Goal: Navigation & Orientation: Find specific page/section

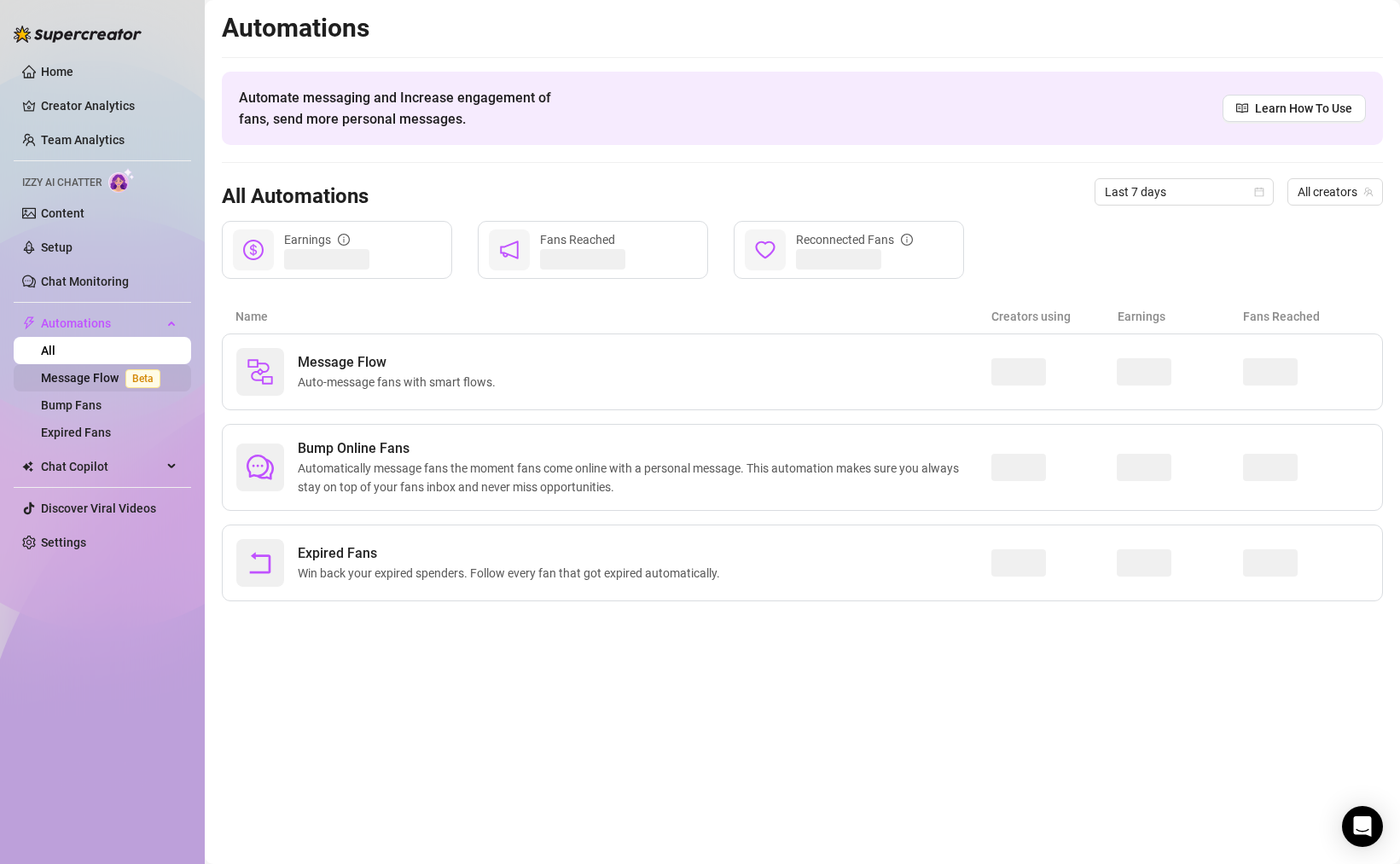
click at [75, 372] on link "Message Flow Beta" at bounding box center [104, 377] width 126 height 13
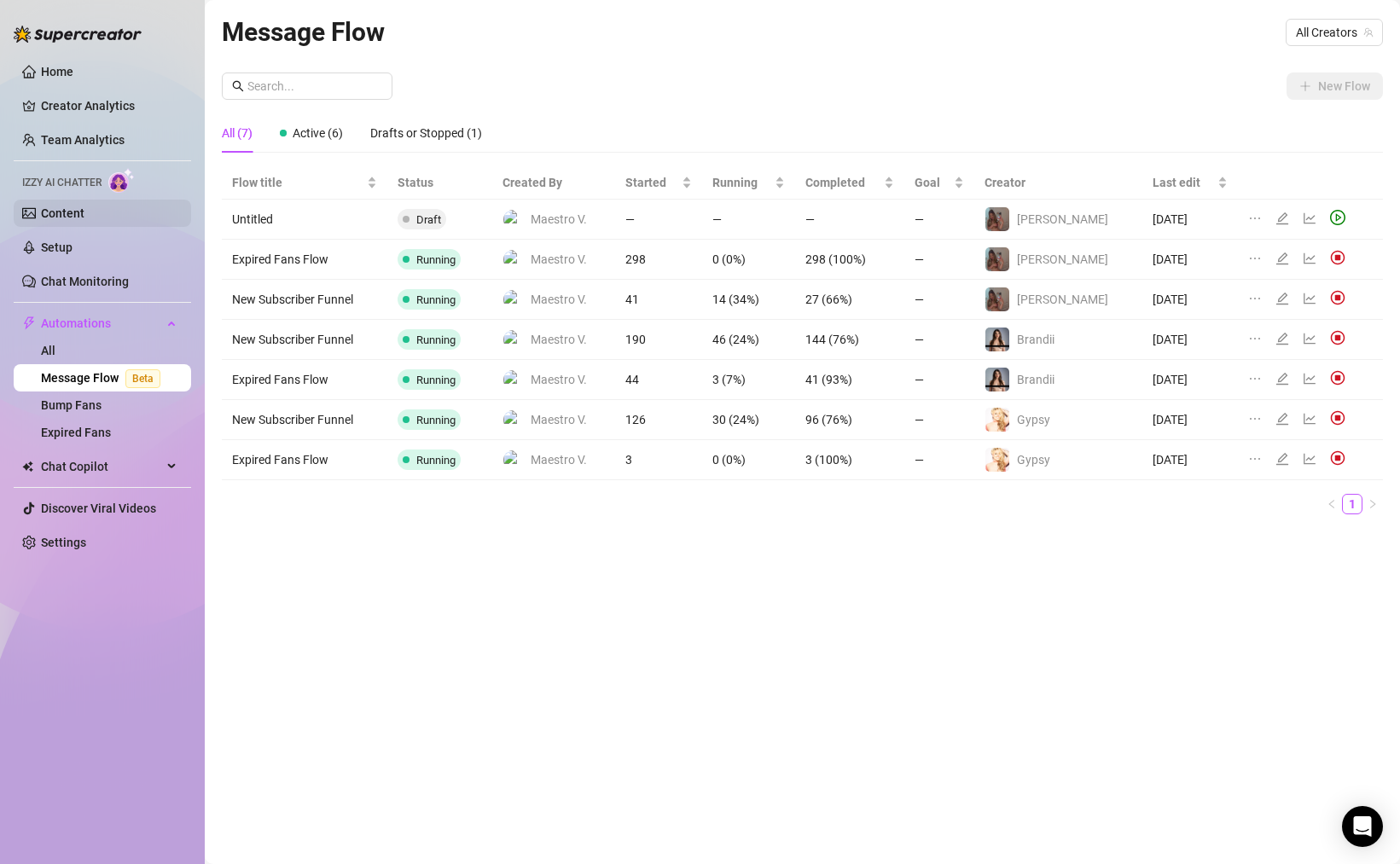
click at [85, 208] on link "Content" at bounding box center [63, 213] width 44 height 13
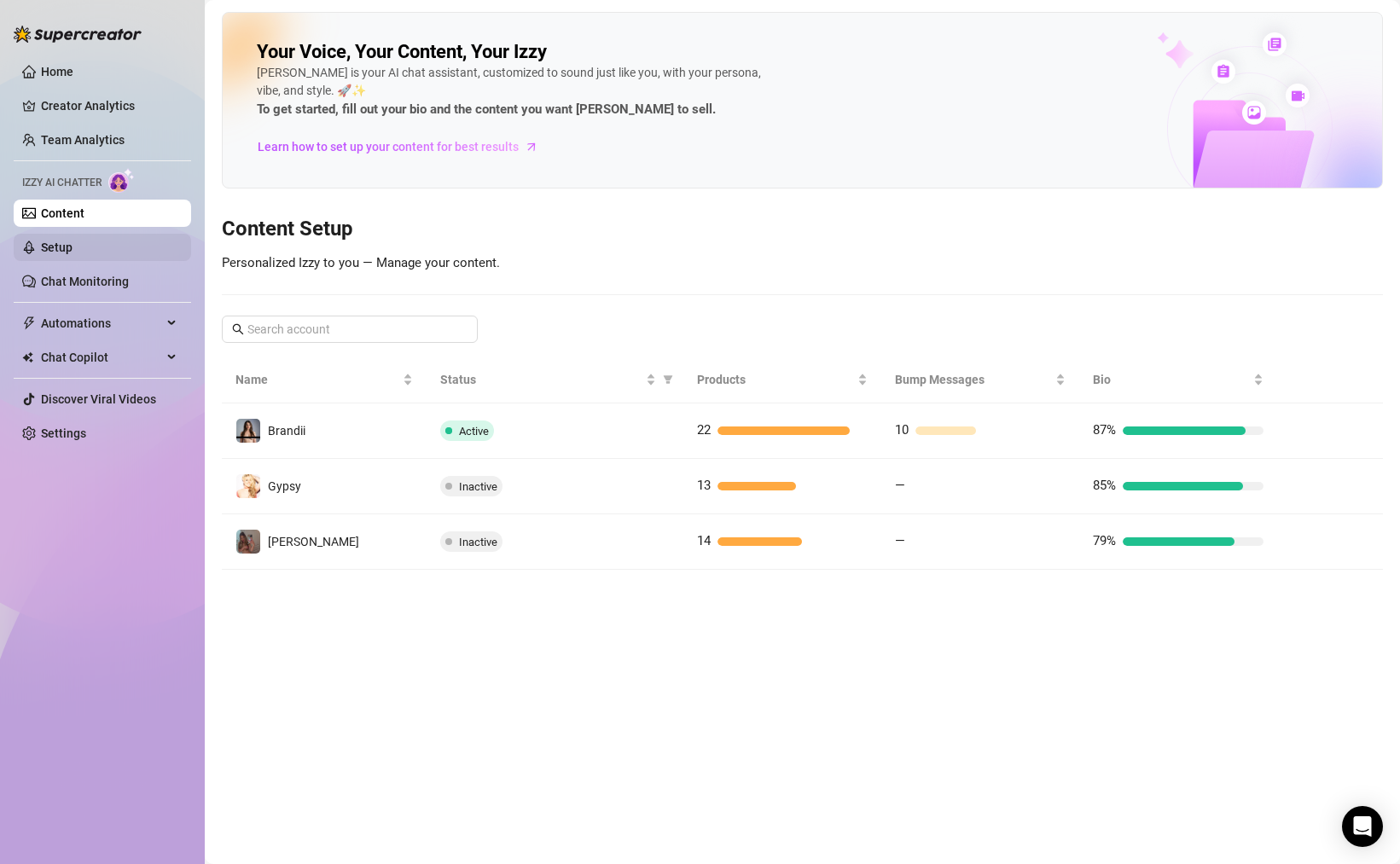
click at [60, 250] on link "Setup" at bounding box center [56, 247] width 31 height 13
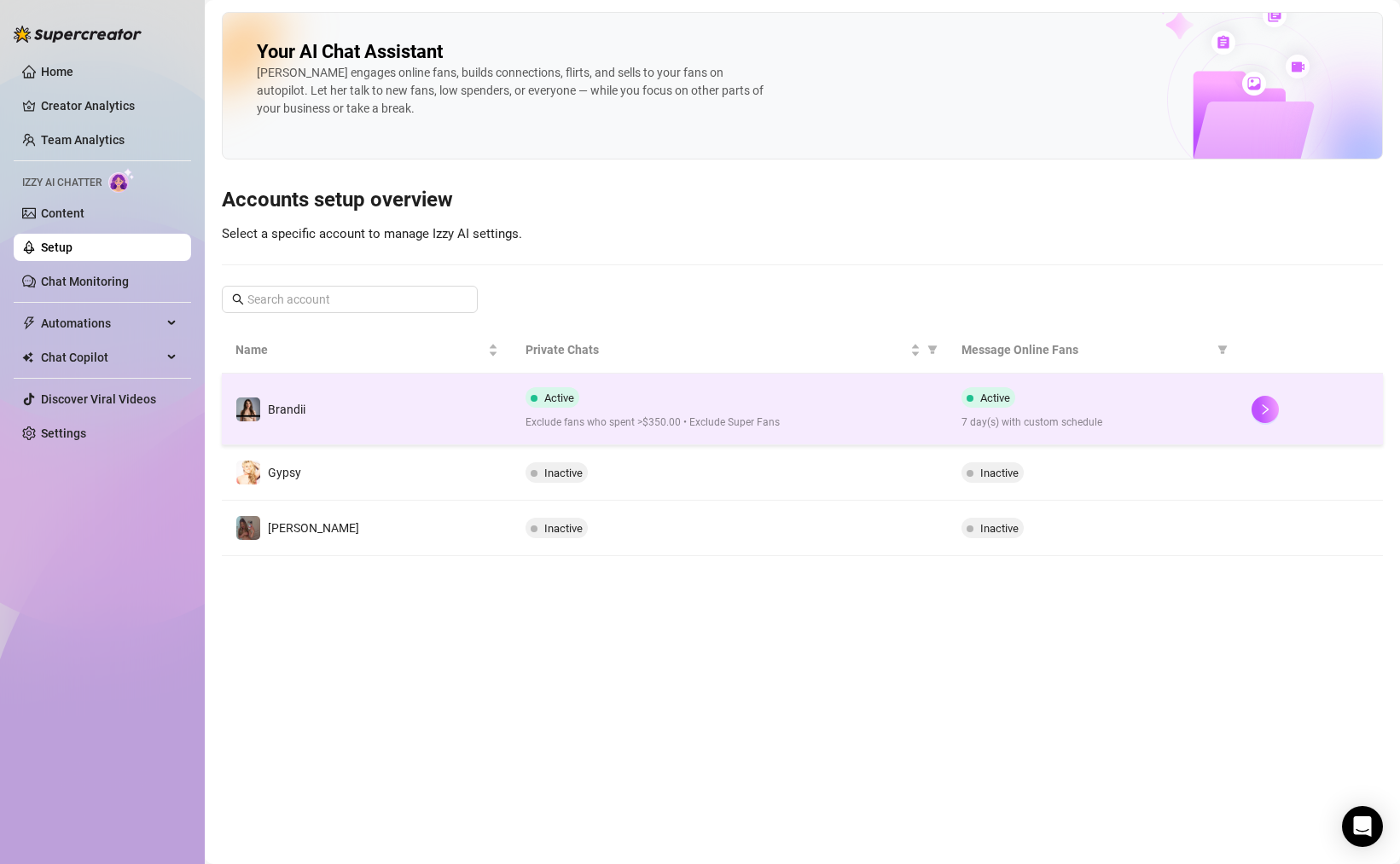
click at [307, 392] on td "Brandii" at bounding box center [367, 409] width 290 height 71
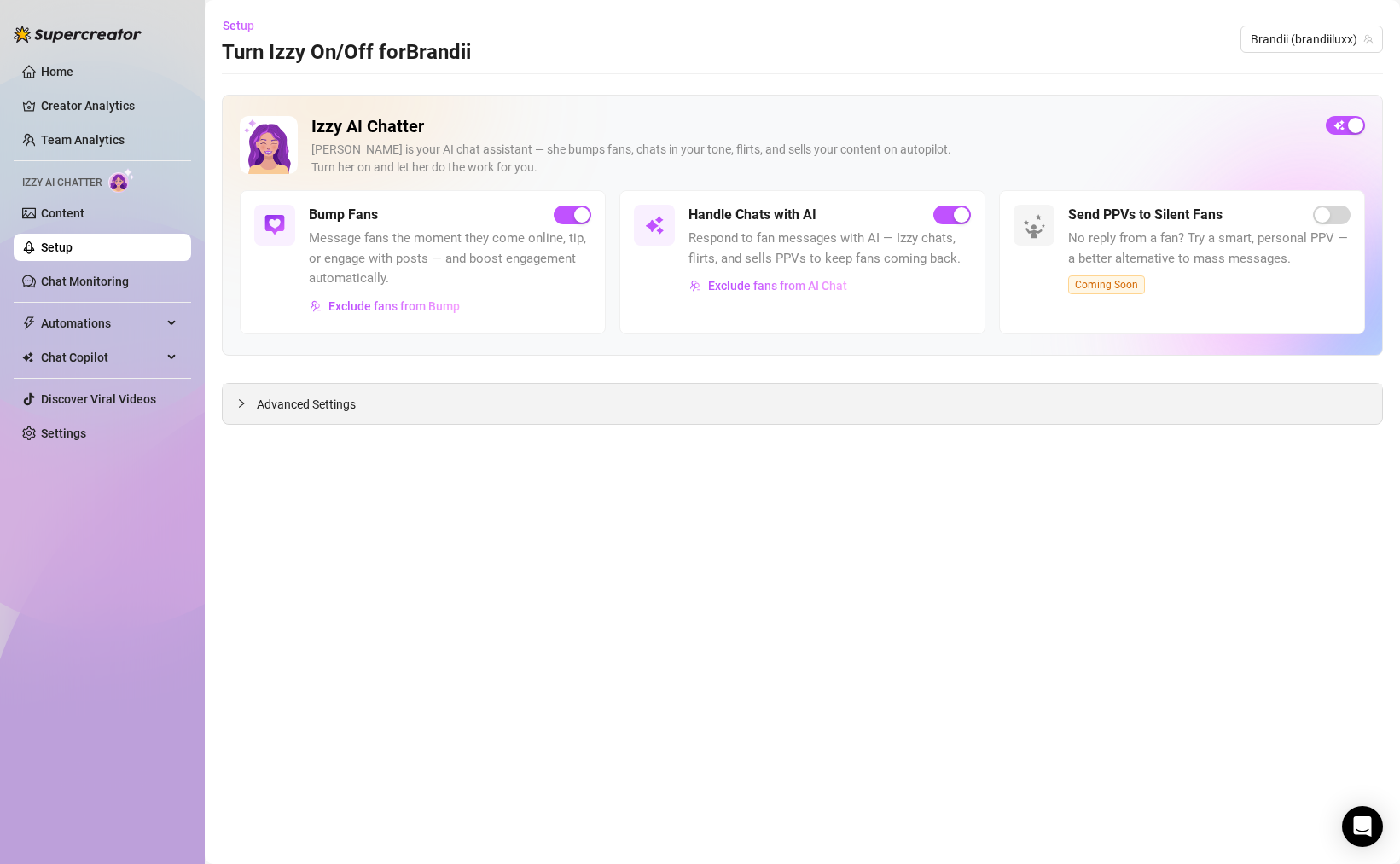
click at [235, 404] on div "Advanced Settings" at bounding box center [802, 404] width 1159 height 40
click at [241, 402] on icon "collapsed" at bounding box center [241, 403] width 10 height 10
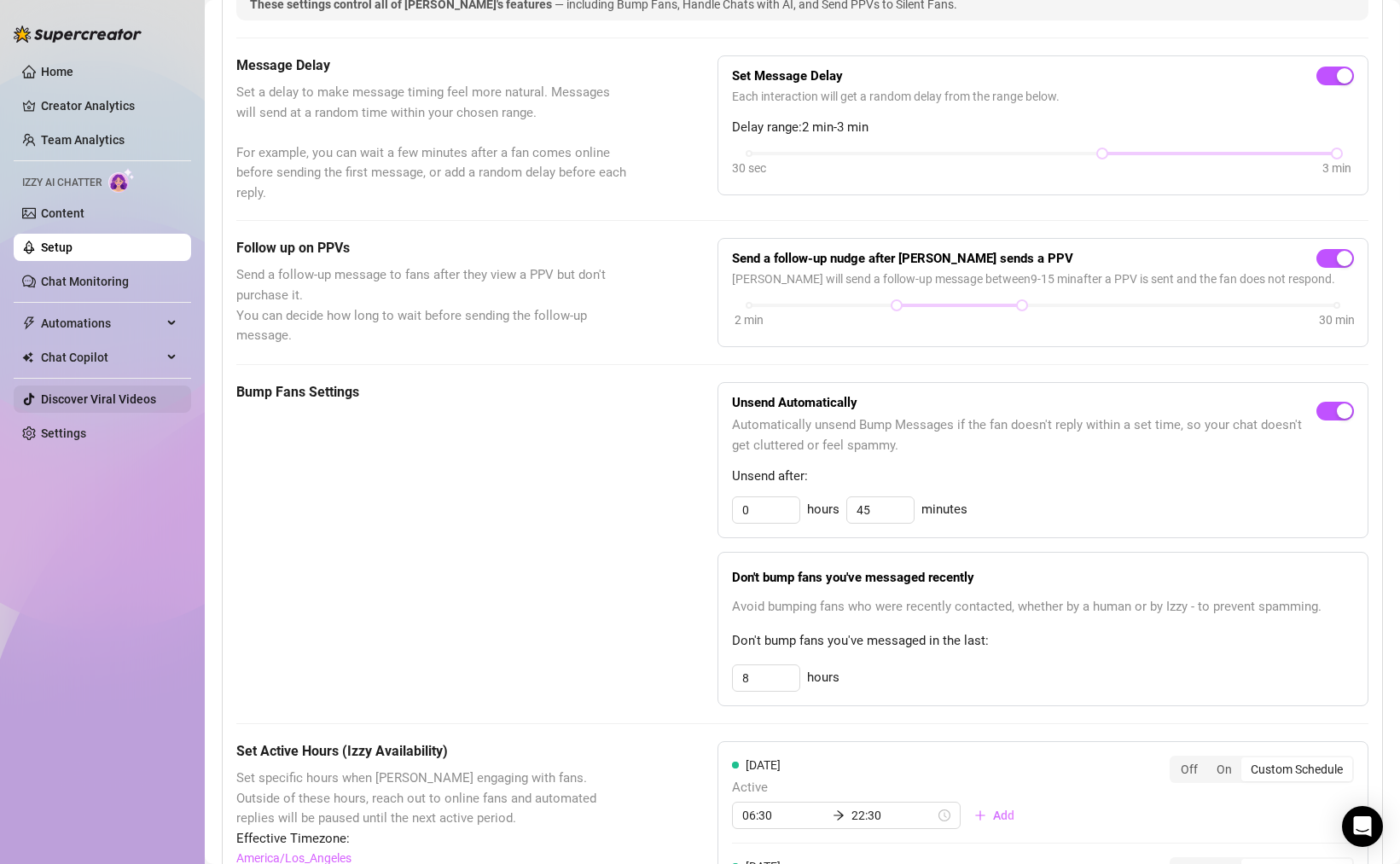
scroll to position [452, 0]
click at [60, 426] on link "Settings" at bounding box center [63, 432] width 45 height 13
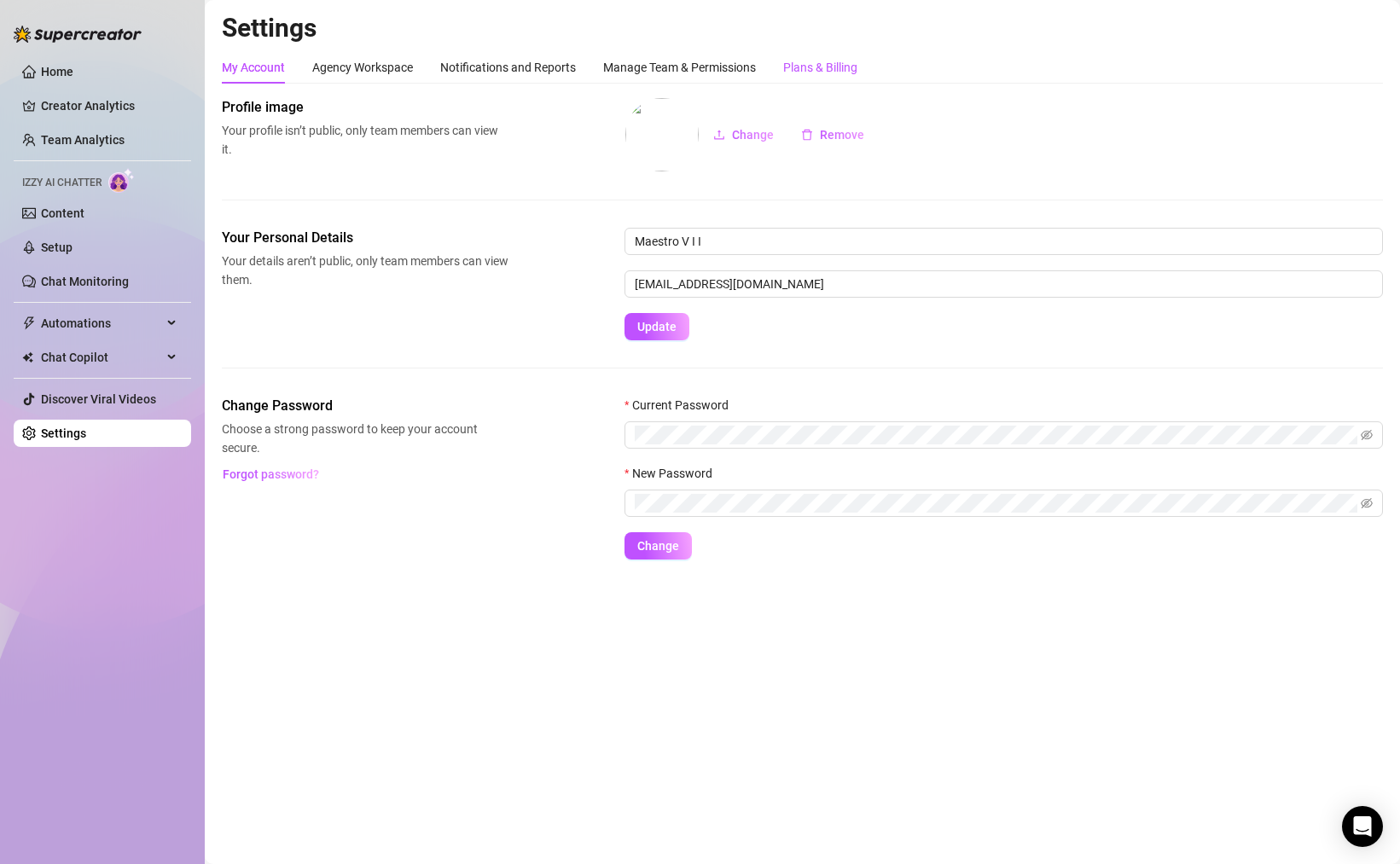
click at [794, 75] on div "Plans & Billing" at bounding box center [821, 68] width 74 height 19
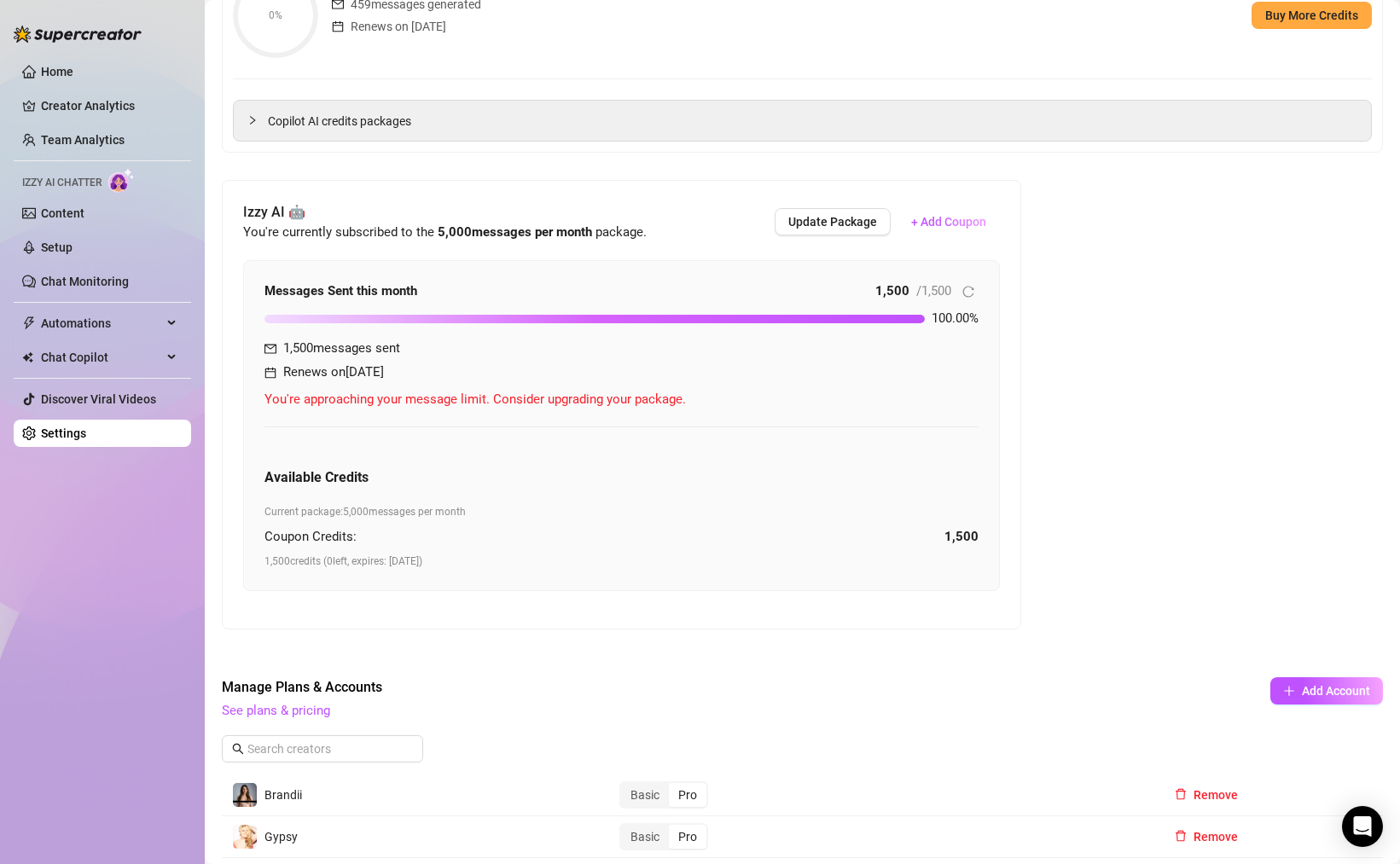
scroll to position [262, 0]
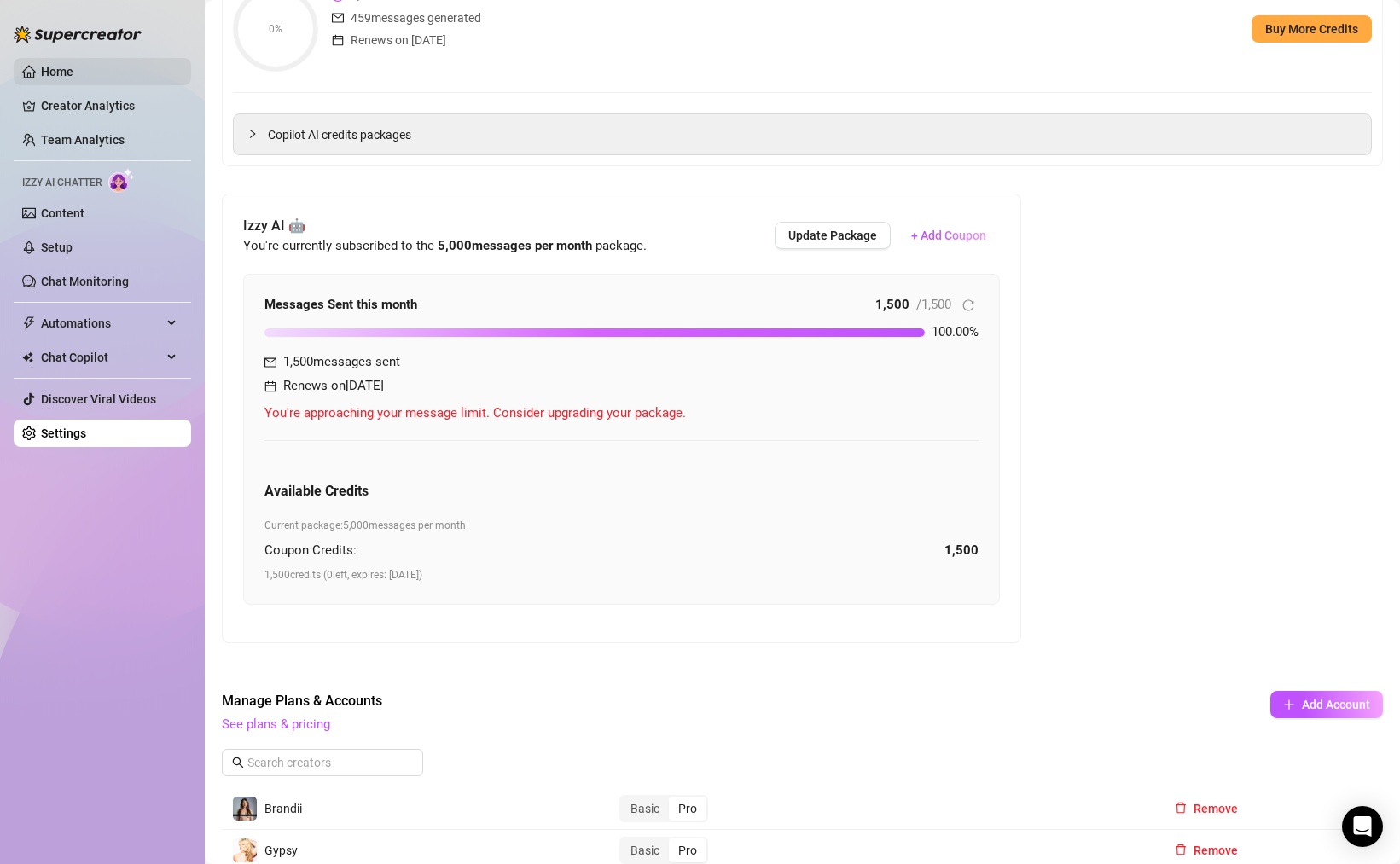
click at [58, 65] on link "Home" at bounding box center [57, 71] width 32 height 13
